Goal: Information Seeking & Learning: Learn about a topic

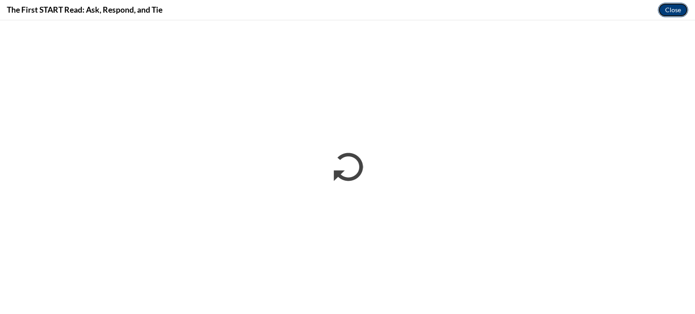
click at [682, 5] on button "Close" at bounding box center [673, 10] width 30 height 14
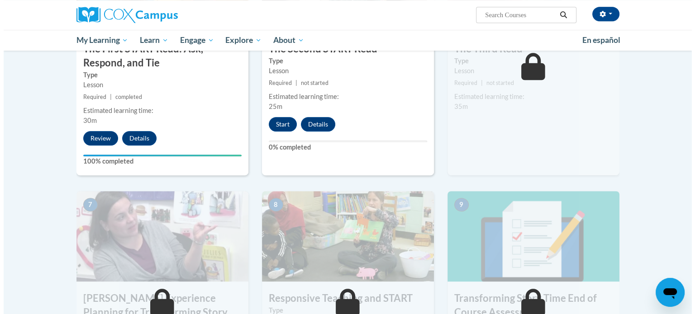
scroll to position [454, 0]
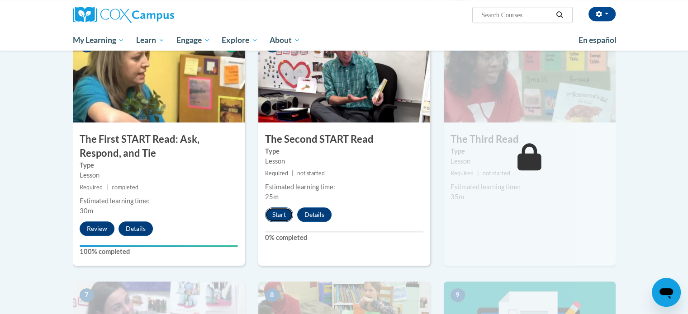
click at [273, 208] on button "Start" at bounding box center [279, 215] width 28 height 14
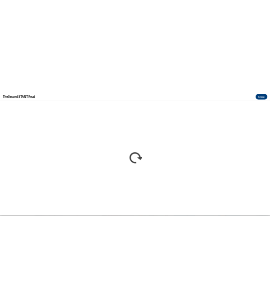
scroll to position [0, 0]
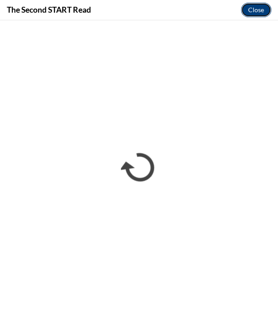
click at [263, 11] on button "Close" at bounding box center [256, 10] width 30 height 14
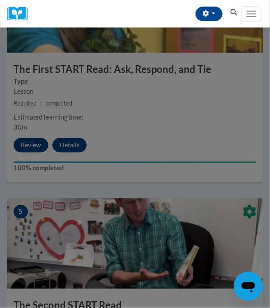
scroll to position [1087, 0]
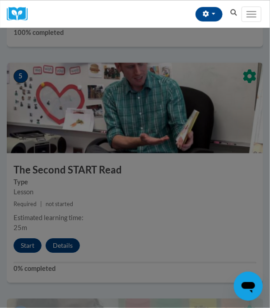
click at [137, 151] on div at bounding box center [135, 154] width 270 height 308
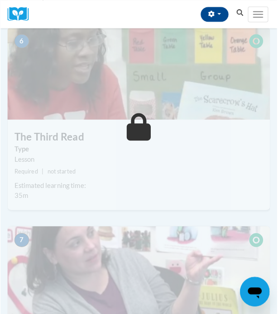
scroll to position [1132, 0]
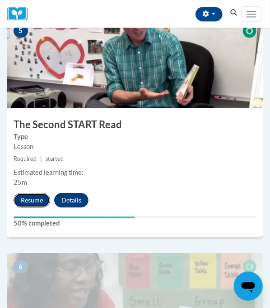
click at [32, 201] on button "Resume" at bounding box center [32, 200] width 37 height 14
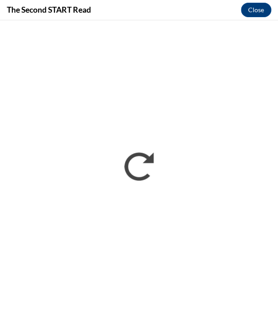
scroll to position [0, 0]
click at [258, 15] on button "Close" at bounding box center [256, 10] width 30 height 14
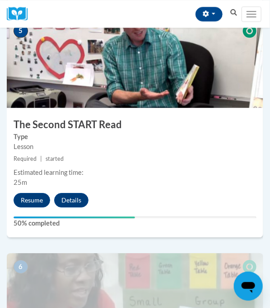
click at [86, 102] on img at bounding box center [135, 62] width 257 height 90
click at [41, 201] on button "Resume" at bounding box center [32, 200] width 37 height 14
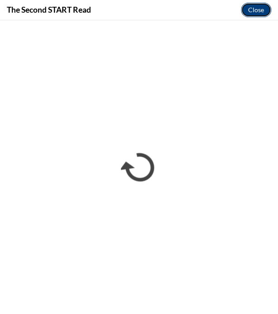
click at [253, 9] on button "Close" at bounding box center [256, 10] width 30 height 14
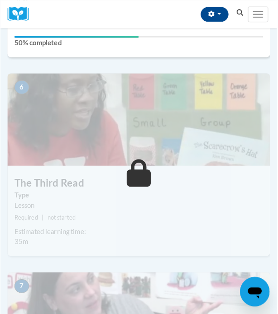
scroll to position [1177, 0]
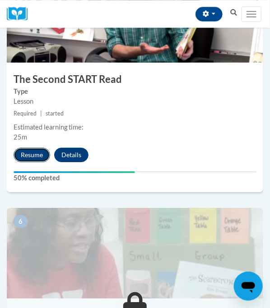
click at [29, 151] on button "Resume" at bounding box center [32, 154] width 37 height 14
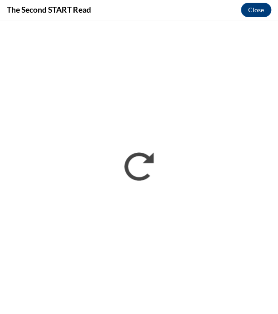
scroll to position [0, 0]
click at [251, 13] on button "Close" at bounding box center [256, 10] width 30 height 14
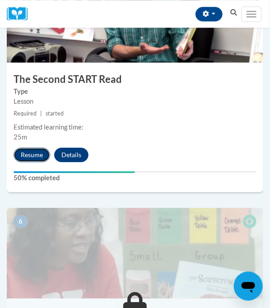
click at [30, 154] on button "Resume" at bounding box center [32, 154] width 37 height 14
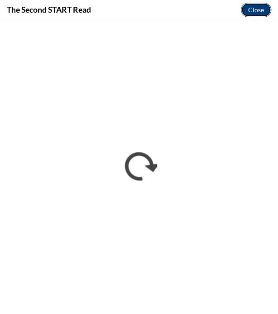
click at [252, 3] on button "Close" at bounding box center [256, 10] width 30 height 14
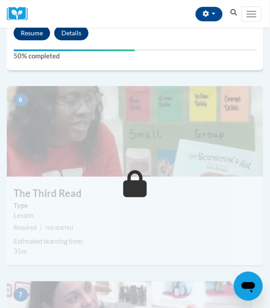
scroll to position [1344, 0]
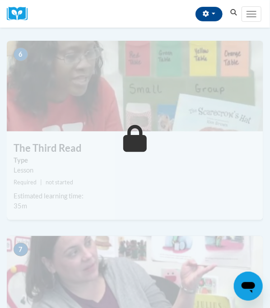
click at [89, 151] on h3 "The Third Read" at bounding box center [135, 148] width 257 height 14
click at [87, 150] on h3 "The Third Read" at bounding box center [135, 148] width 257 height 14
